Goal: Information Seeking & Learning: Check status

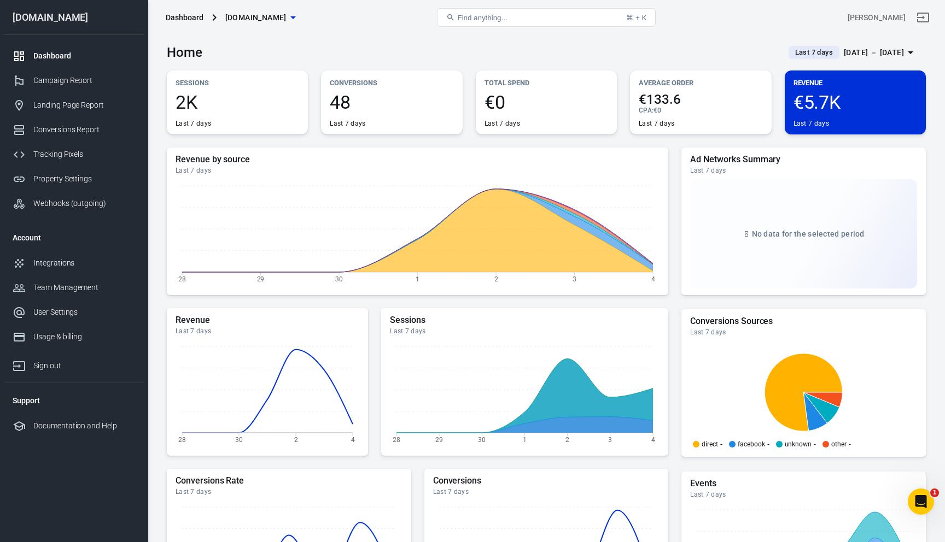
click at [379, 158] on h5 "Revenue by source" at bounding box center [417, 159] width 484 height 11
click at [799, 57] on span "Last 7 days" at bounding box center [813, 52] width 46 height 11
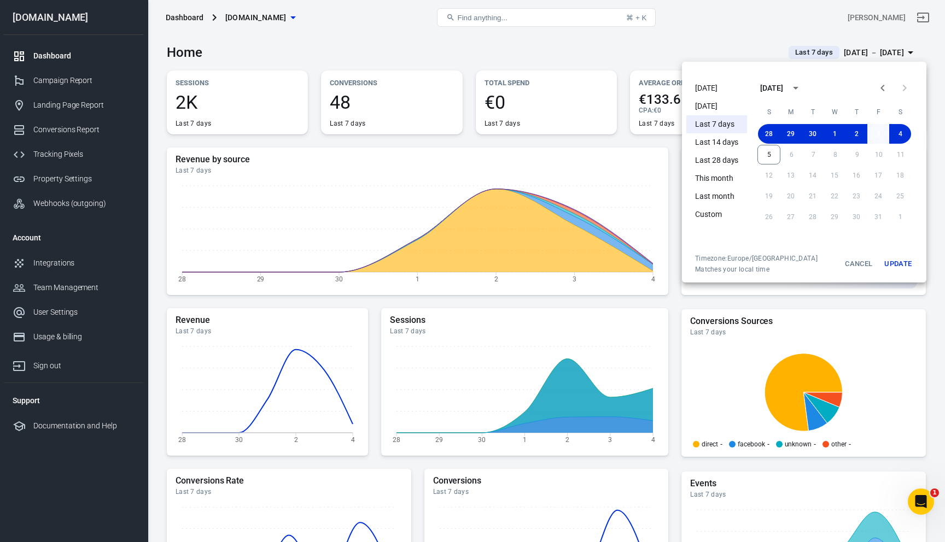
click at [878, 137] on button "3" at bounding box center [878, 134] width 22 height 20
click at [904, 271] on button "Update" at bounding box center [897, 264] width 35 height 20
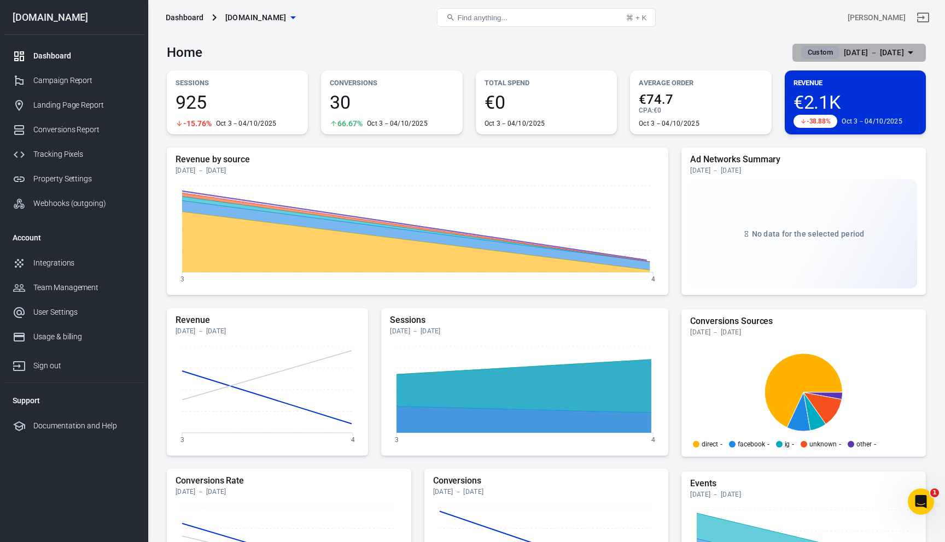
click at [865, 54] on div "[DATE] － [DATE]" at bounding box center [873, 53] width 60 height 14
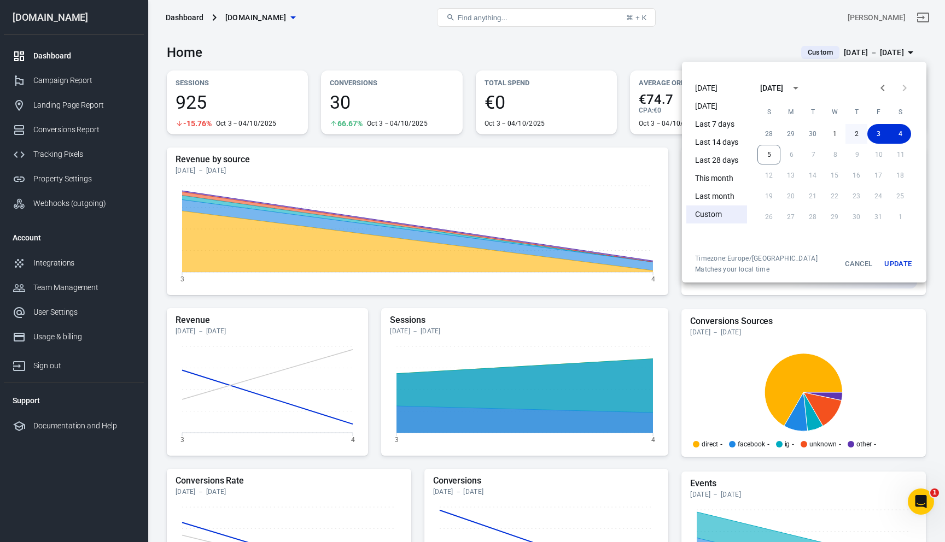
click at [861, 134] on button "2" at bounding box center [856, 134] width 22 height 20
click at [860, 134] on button "2" at bounding box center [856, 134] width 22 height 20
click at [900, 261] on button "Update" at bounding box center [897, 264] width 35 height 20
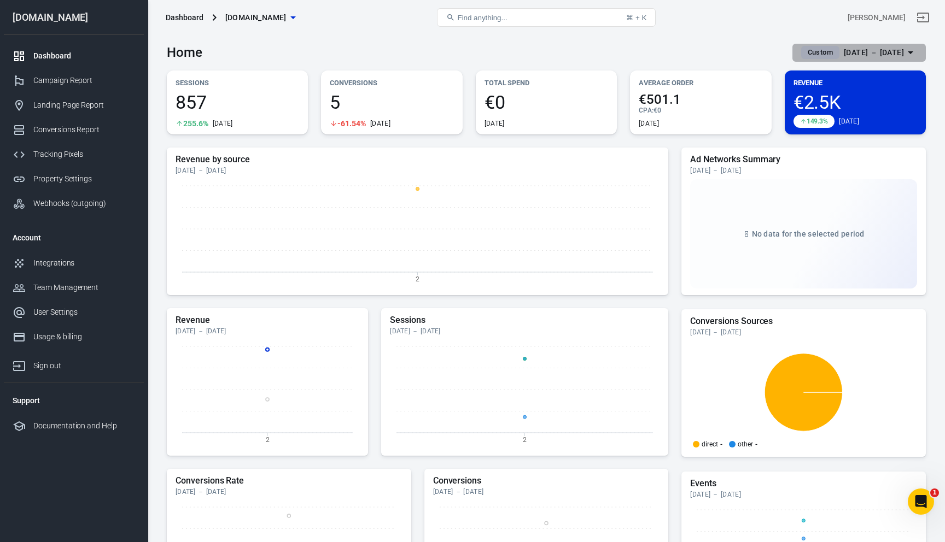
click at [865, 57] on div "[DATE] － [DATE]" at bounding box center [873, 53] width 60 height 14
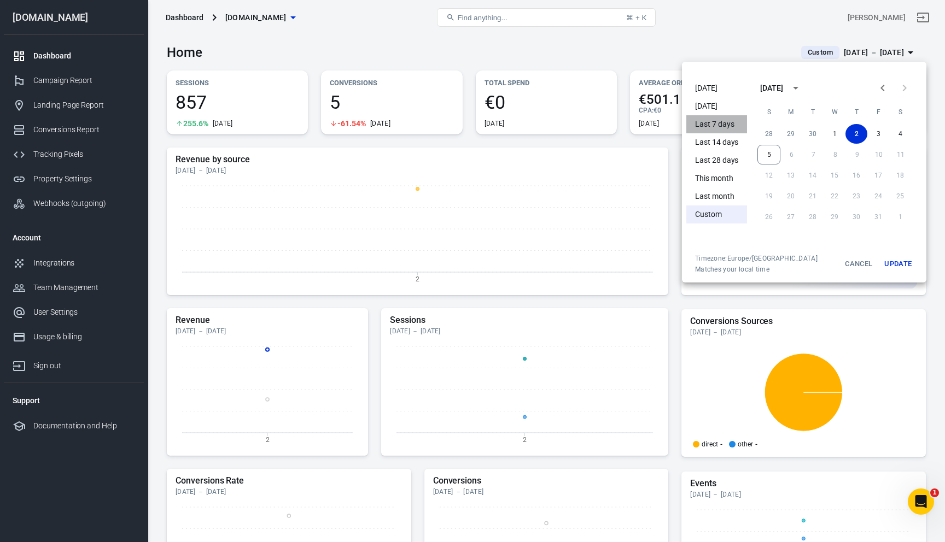
click at [719, 126] on li "Last 7 days" at bounding box center [716, 124] width 61 height 18
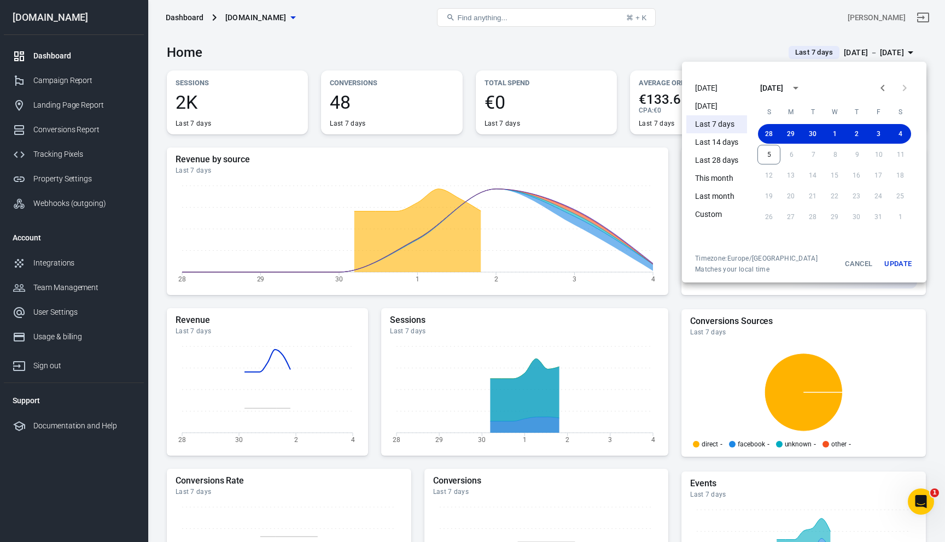
click at [901, 268] on button "Update" at bounding box center [897, 264] width 35 height 20
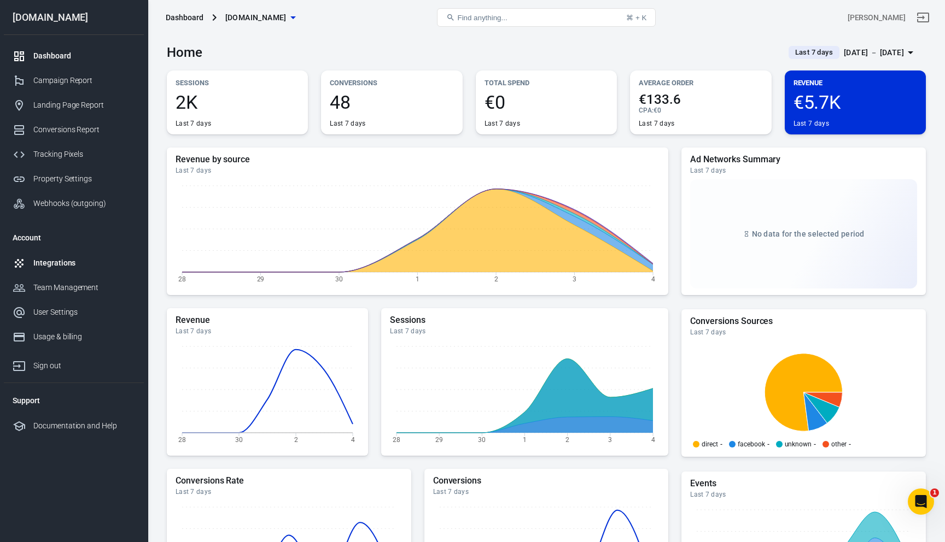
click at [91, 268] on div "Integrations" at bounding box center [84, 262] width 102 height 11
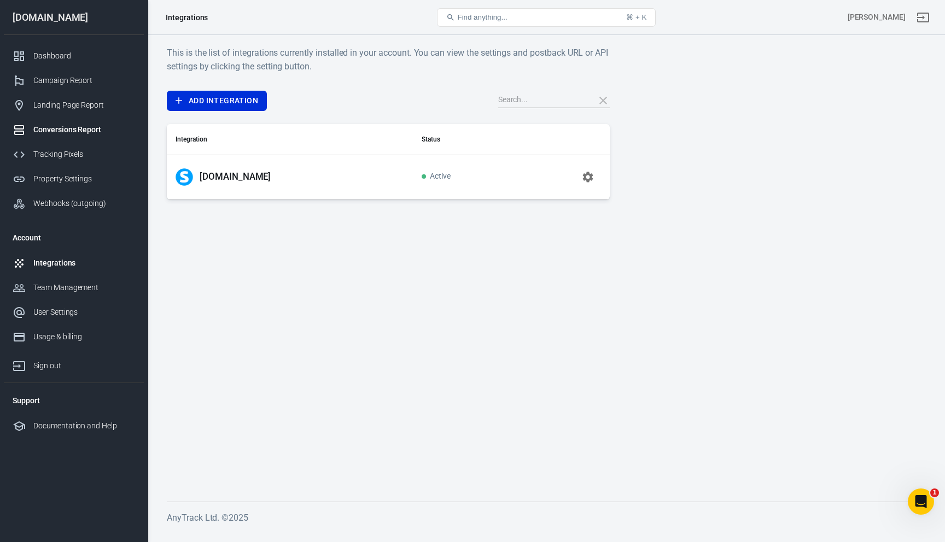
click at [71, 126] on div "Conversions Report" at bounding box center [84, 129] width 102 height 11
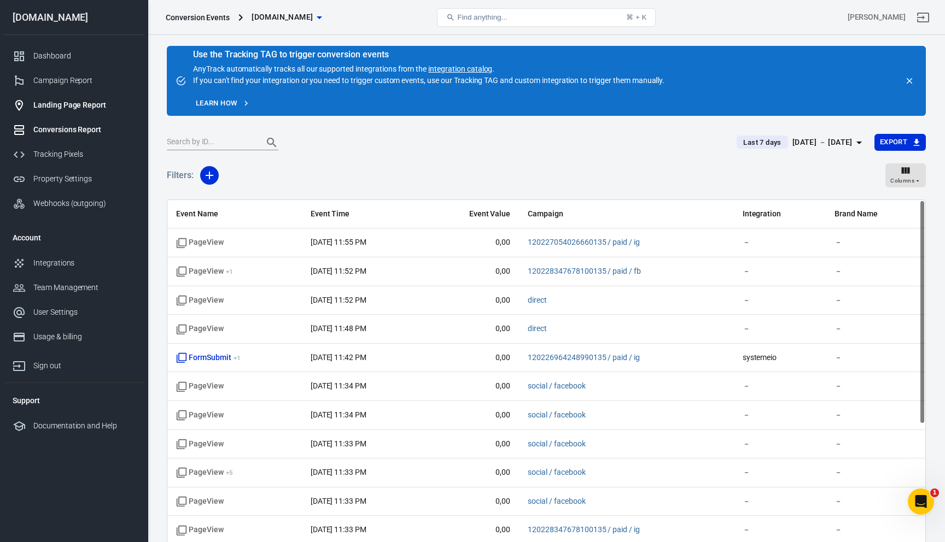
click at [74, 108] on div "Landing Page Report" at bounding box center [84, 104] width 102 height 11
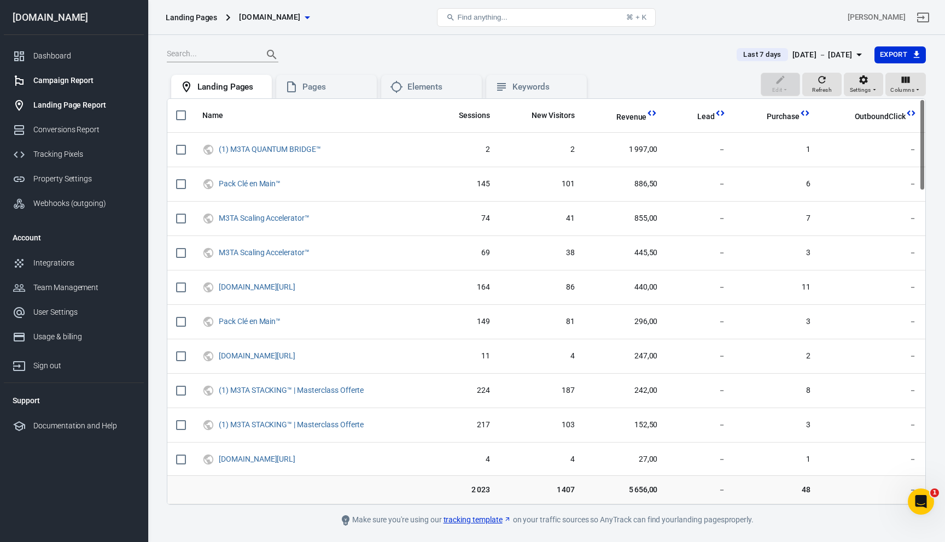
click at [65, 80] on div "Campaign Report" at bounding box center [84, 80] width 102 height 11
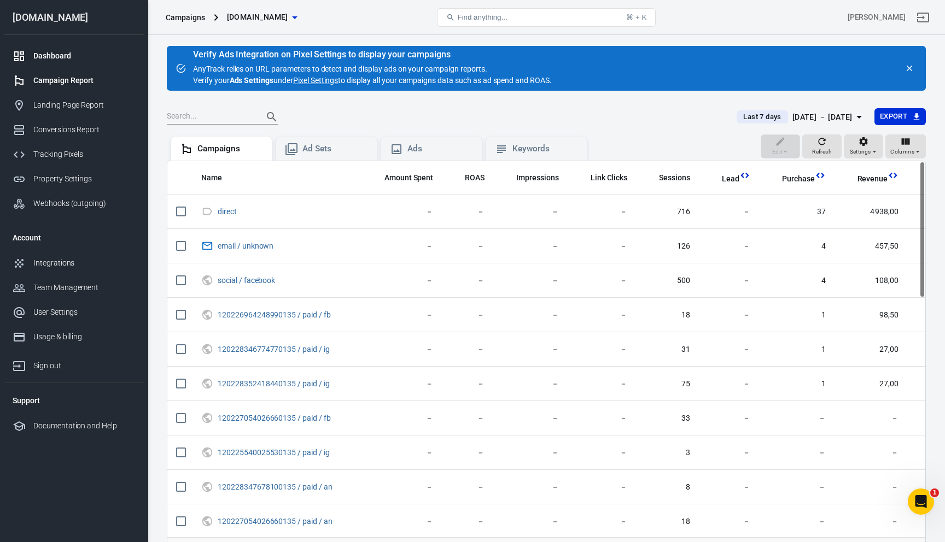
click at [56, 53] on div "Dashboard" at bounding box center [84, 55] width 102 height 11
